Goal: Obtain resource: Download file/media

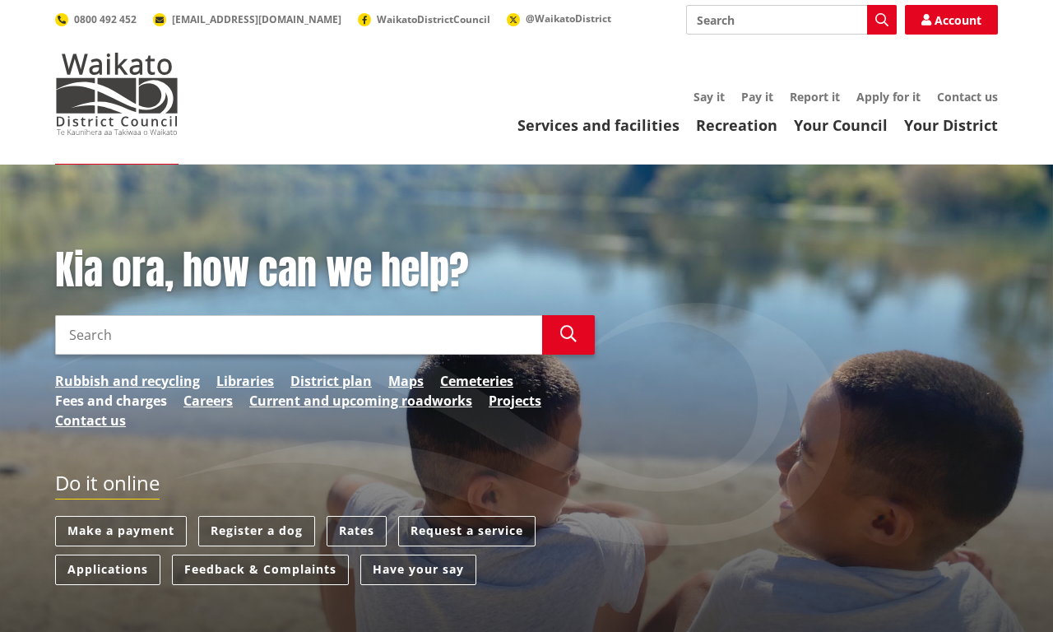
click at [111, 400] on link "Fees and charges" at bounding box center [111, 401] width 112 height 20
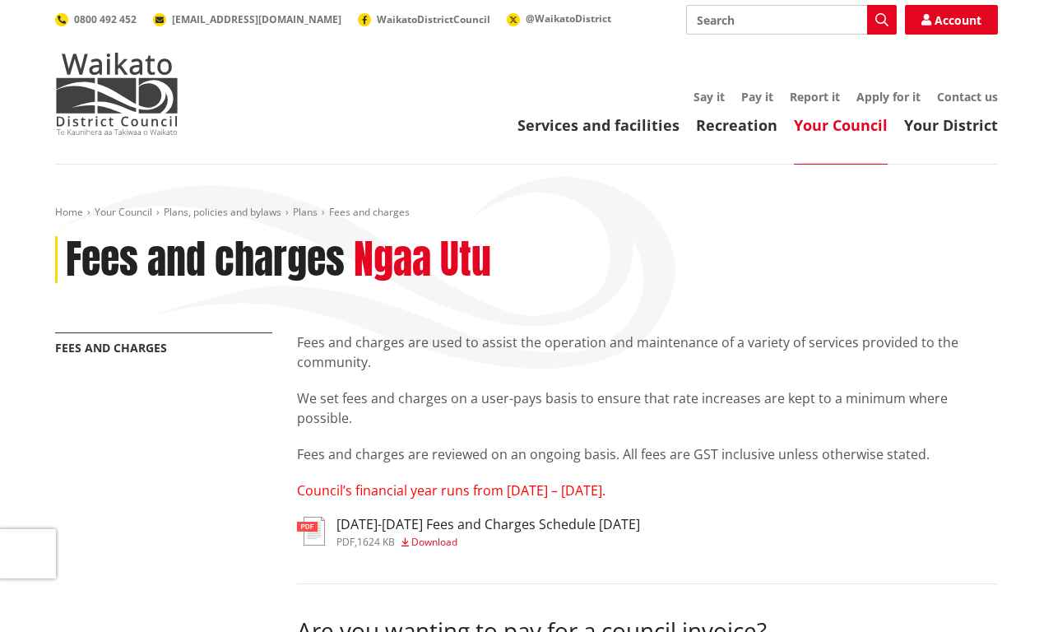
click at [467, 532] on h3 "[DATE]-[DATE] Fees and Charges Schedule [DATE]" at bounding box center [489, 525] width 304 height 16
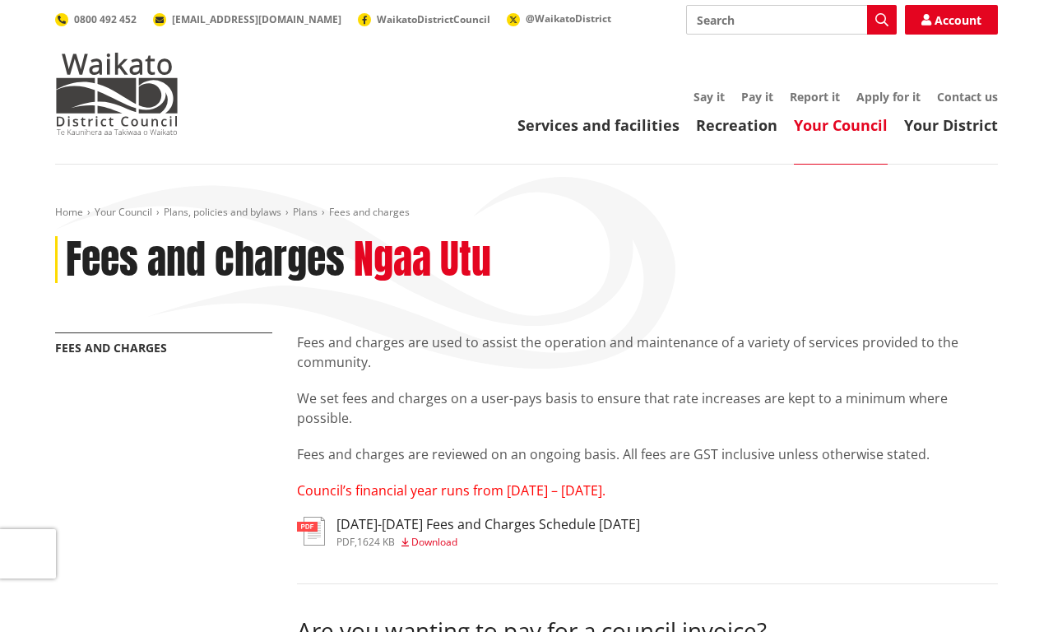
click at [467, 532] on h3 "[DATE]-[DATE] Fees and Charges Schedule [DATE]" at bounding box center [489, 525] width 304 height 16
